Goal: Navigation & Orientation: Find specific page/section

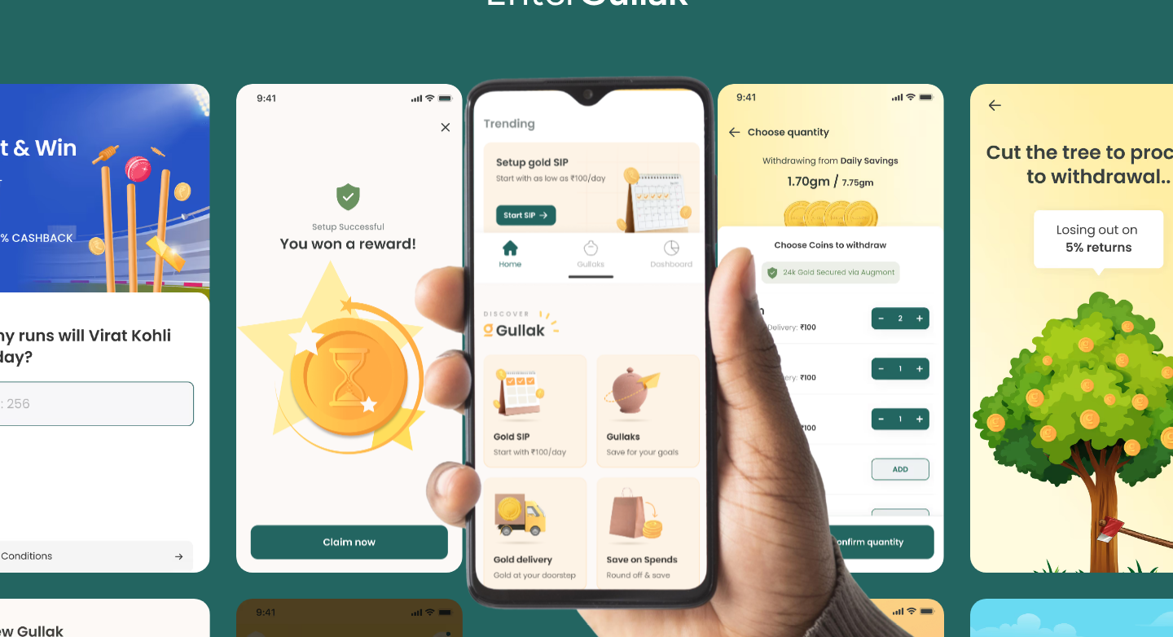
scroll to position [3347, 0]
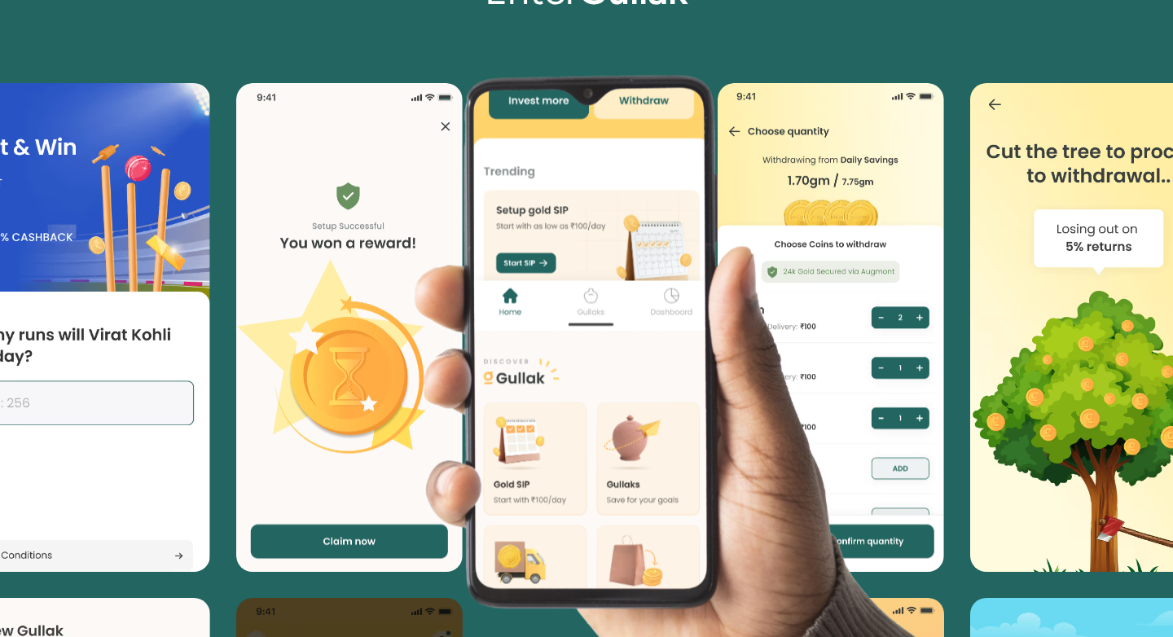
click at [752, 222] on image at bounding box center [612, 316] width 1175 height 754
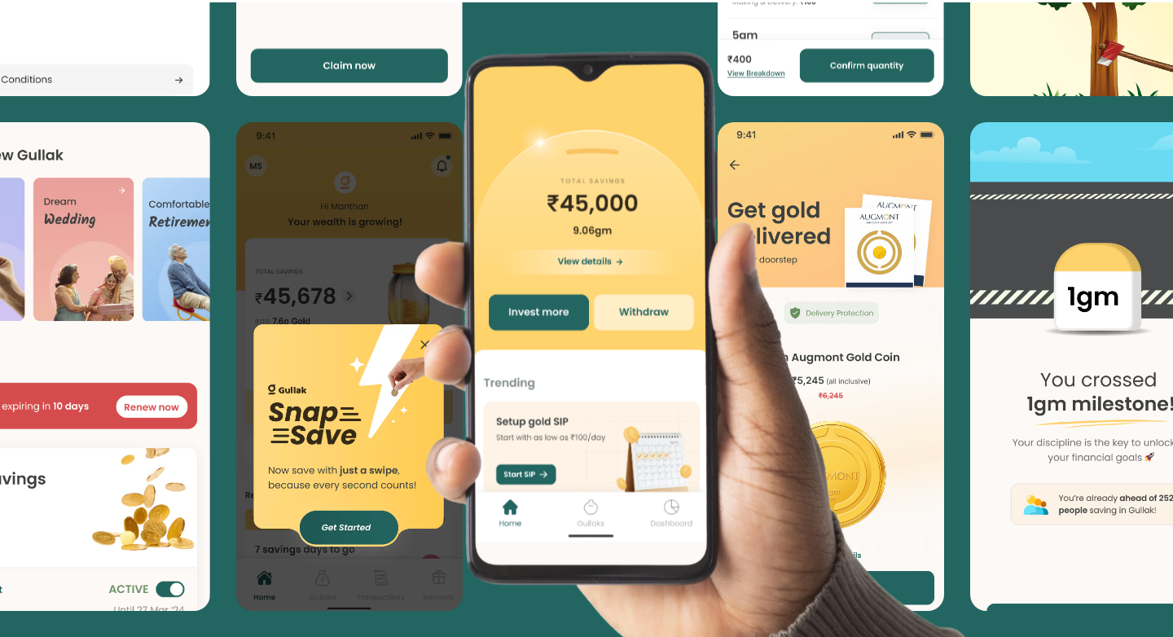
scroll to position [3823, 0]
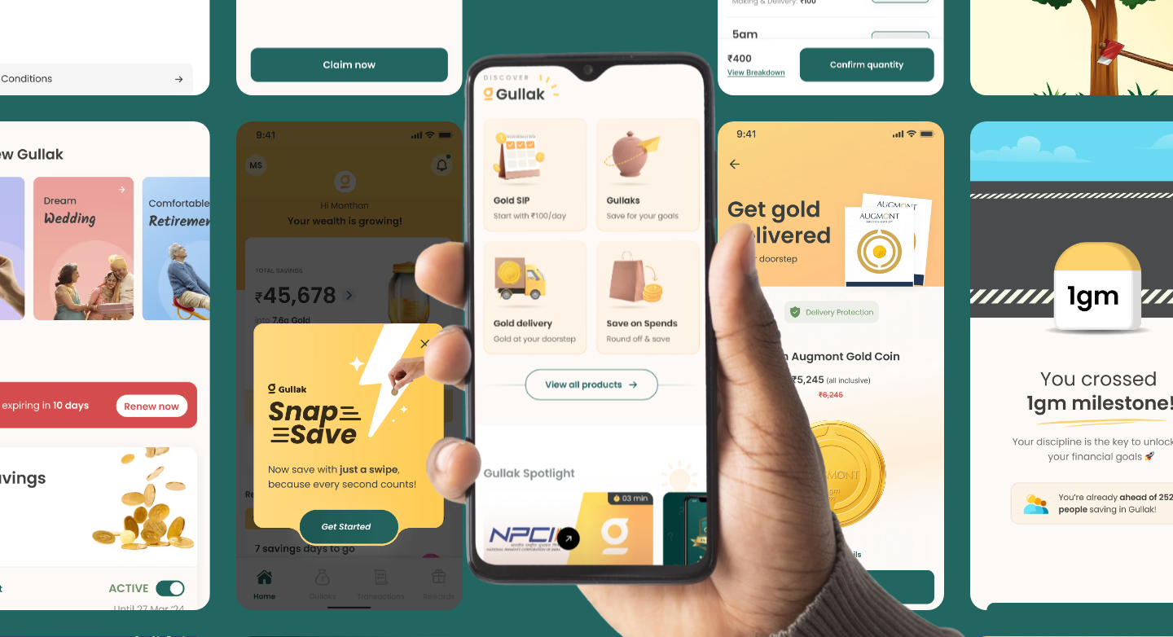
click at [852, 241] on image at bounding box center [612, 291] width 1175 height 754
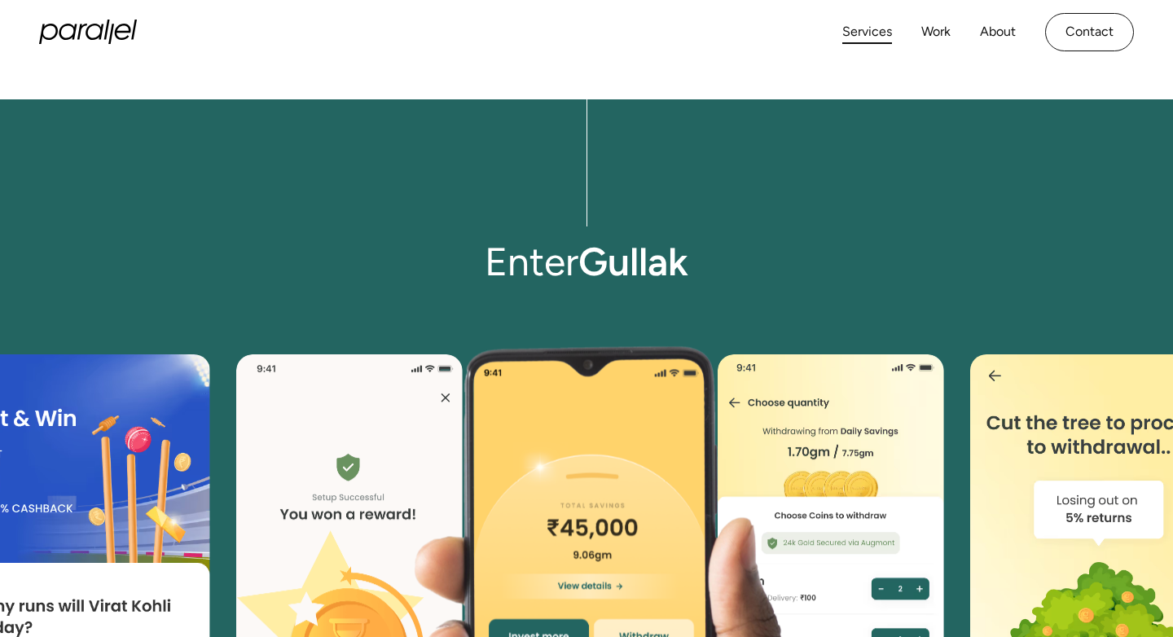
scroll to position [3075, 0]
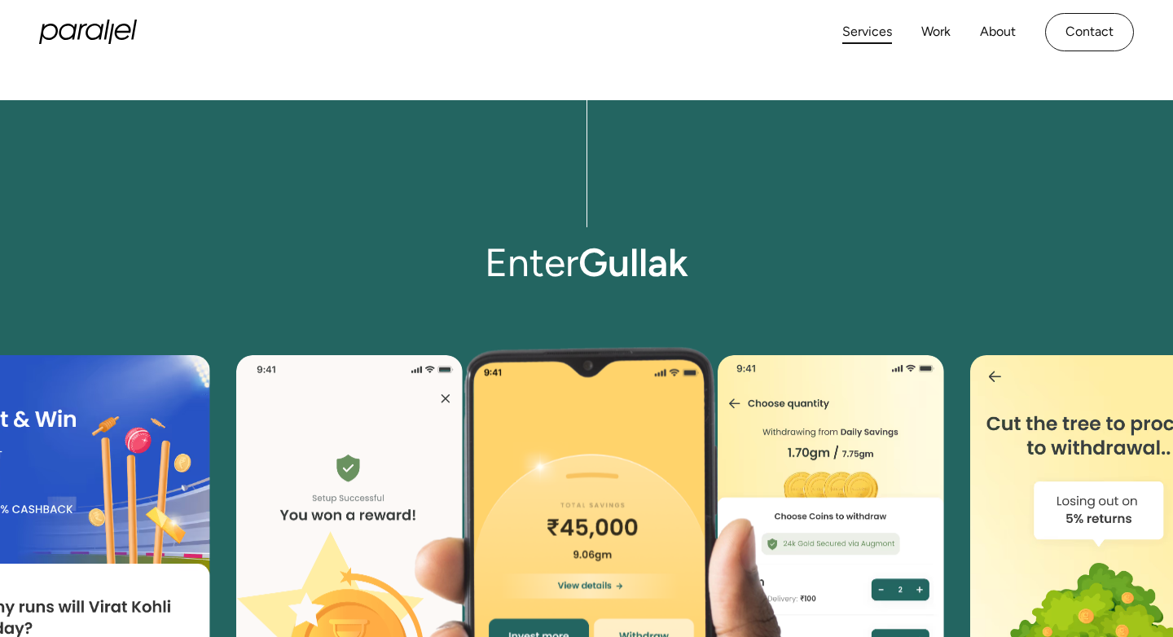
click at [869, 34] on link "Services" at bounding box center [867, 32] width 50 height 24
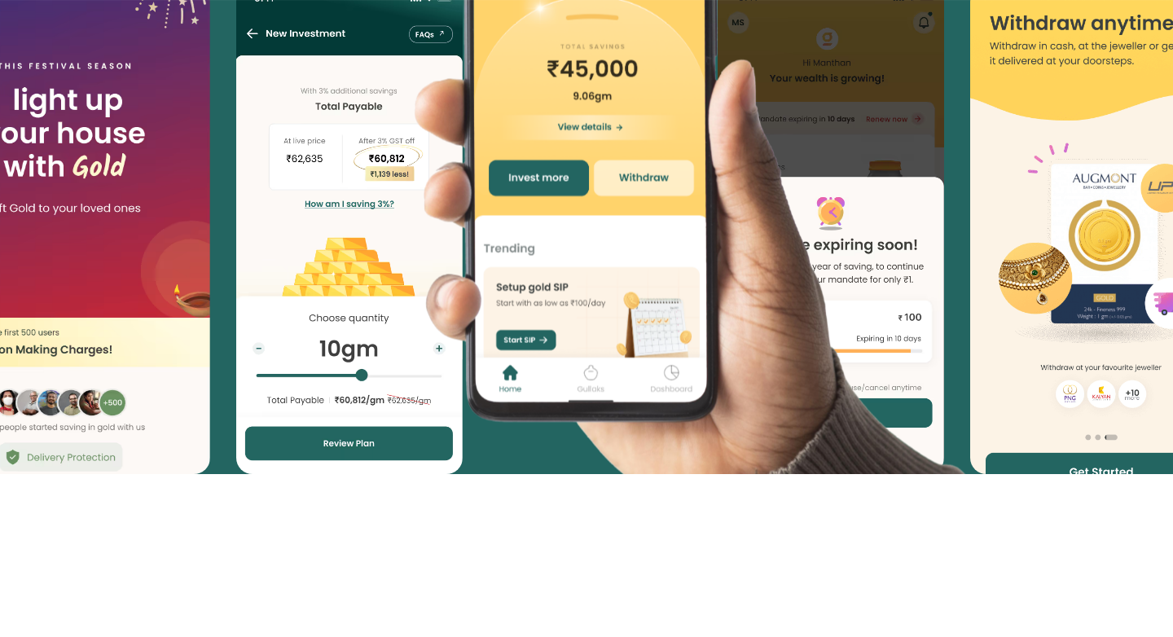
scroll to position [4475, 0]
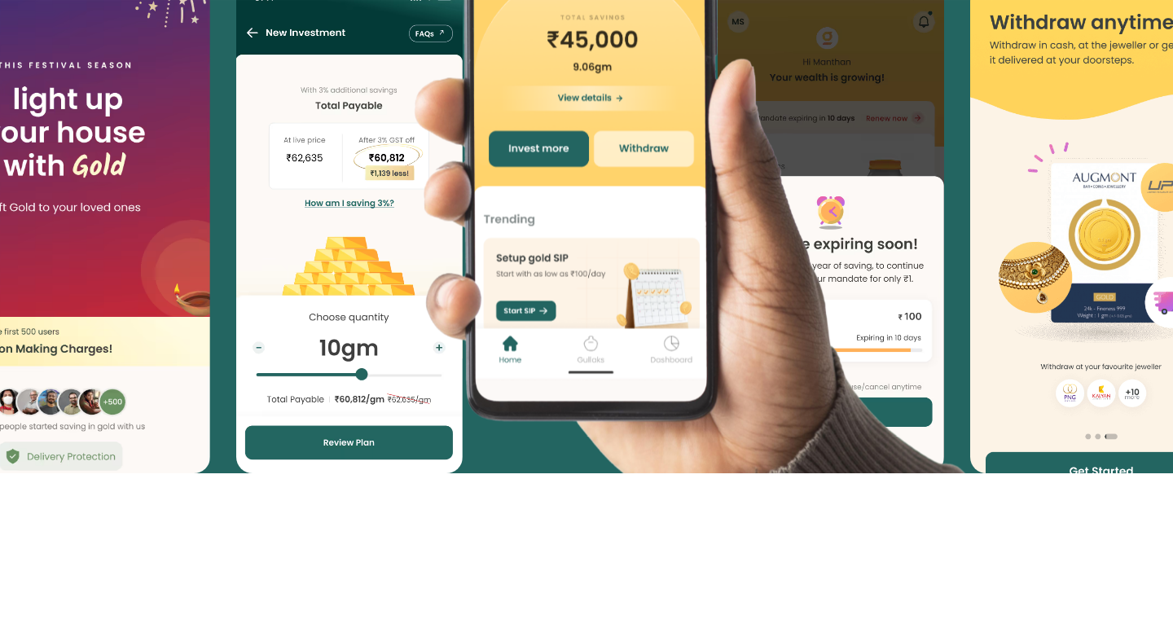
drag, startPoint x: 1098, startPoint y: 307, endPoint x: 863, endPoint y: 311, distance: 235.5
click at [863, 311] on image at bounding box center [612, 129] width 1175 height 754
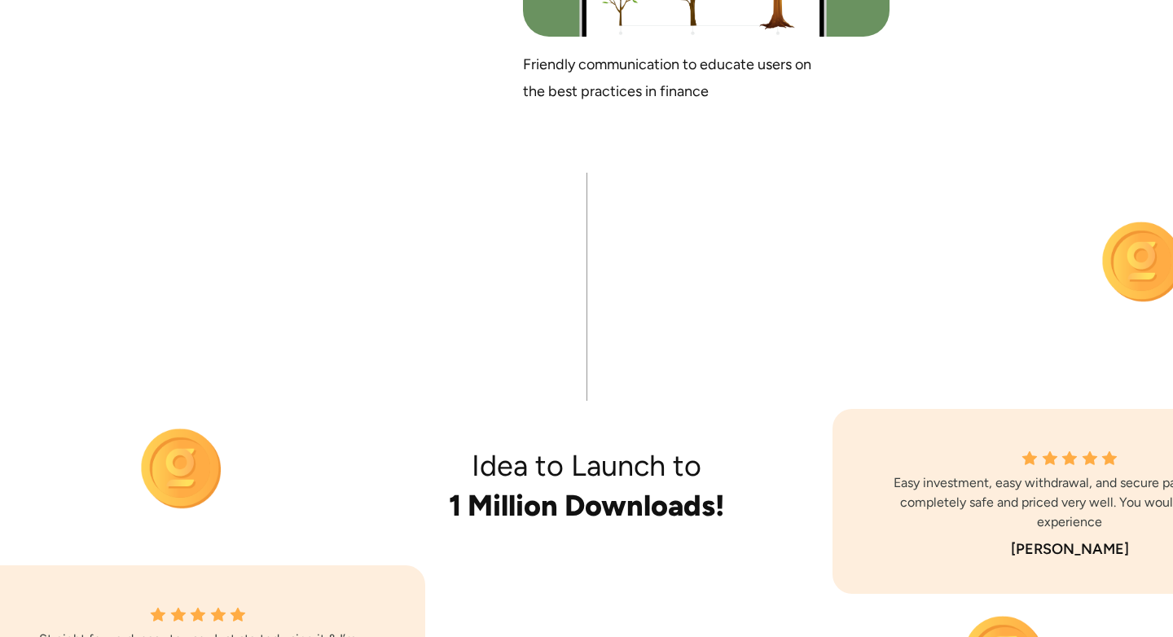
scroll to position [10406, 0]
